Goal: Find specific page/section: Find specific page/section

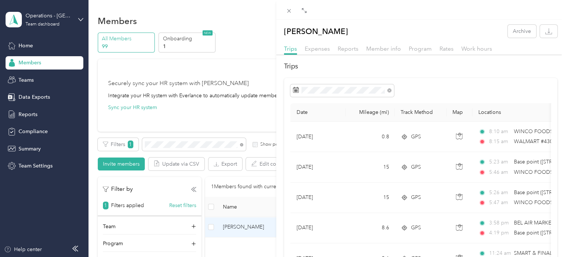
click at [160, 140] on div "[PERSON_NAME] Archive Trips Expenses Reports Member info Program Rates Work hou…" at bounding box center [282, 128] width 565 height 257
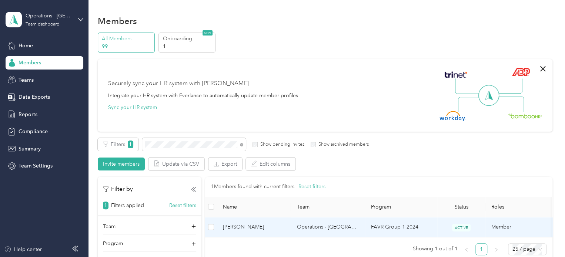
click at [238, 222] on td "[PERSON_NAME]" at bounding box center [254, 227] width 74 height 20
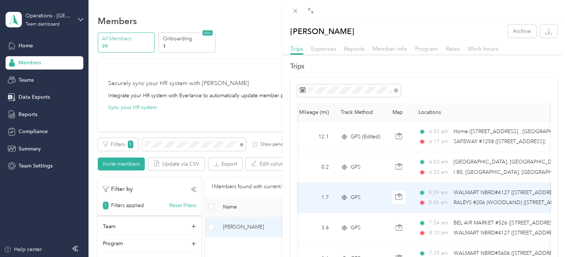
scroll to position [0, 67]
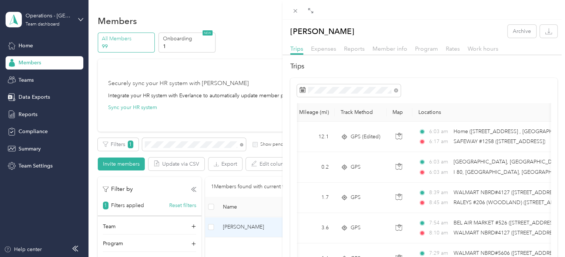
click at [193, 144] on div "[PERSON_NAME] Archive Trips Expenses Reports Member info Program Rates Work hou…" at bounding box center [282, 128] width 565 height 257
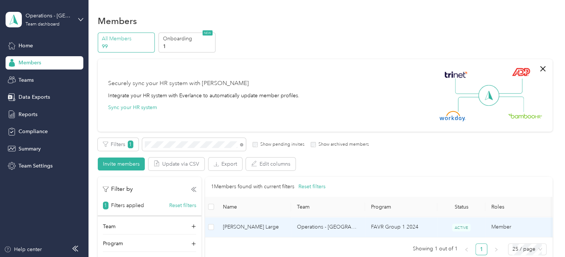
click at [260, 232] on td "[PERSON_NAME] Large" at bounding box center [254, 227] width 74 height 20
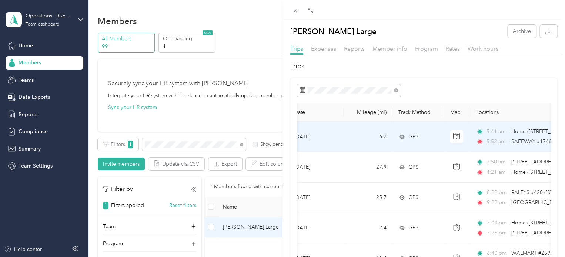
scroll to position [0, 7]
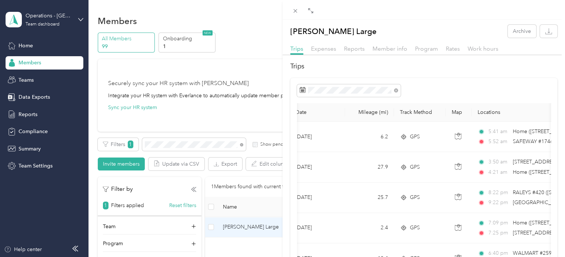
click at [161, 146] on div "[PERSON_NAME] Large Archive Trips Expenses Reports Member info Program Rates Wo…" at bounding box center [282, 128] width 565 height 257
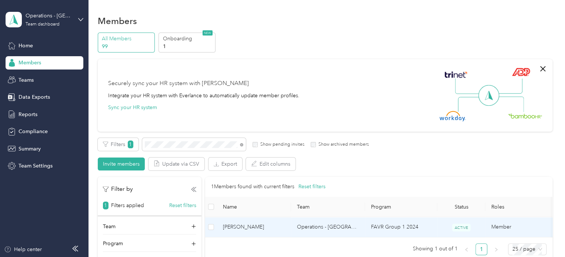
click at [246, 230] on span "[PERSON_NAME]" at bounding box center [254, 227] width 62 height 8
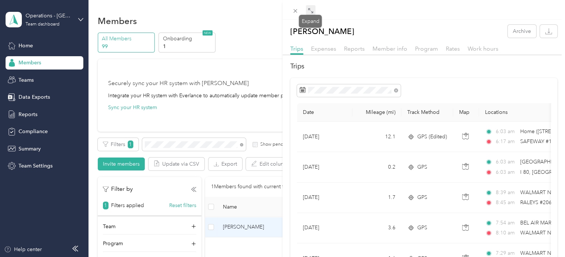
click at [312, 11] on icon at bounding box center [311, 11] width 6 height 6
